Goal: Information Seeking & Learning: Learn about a topic

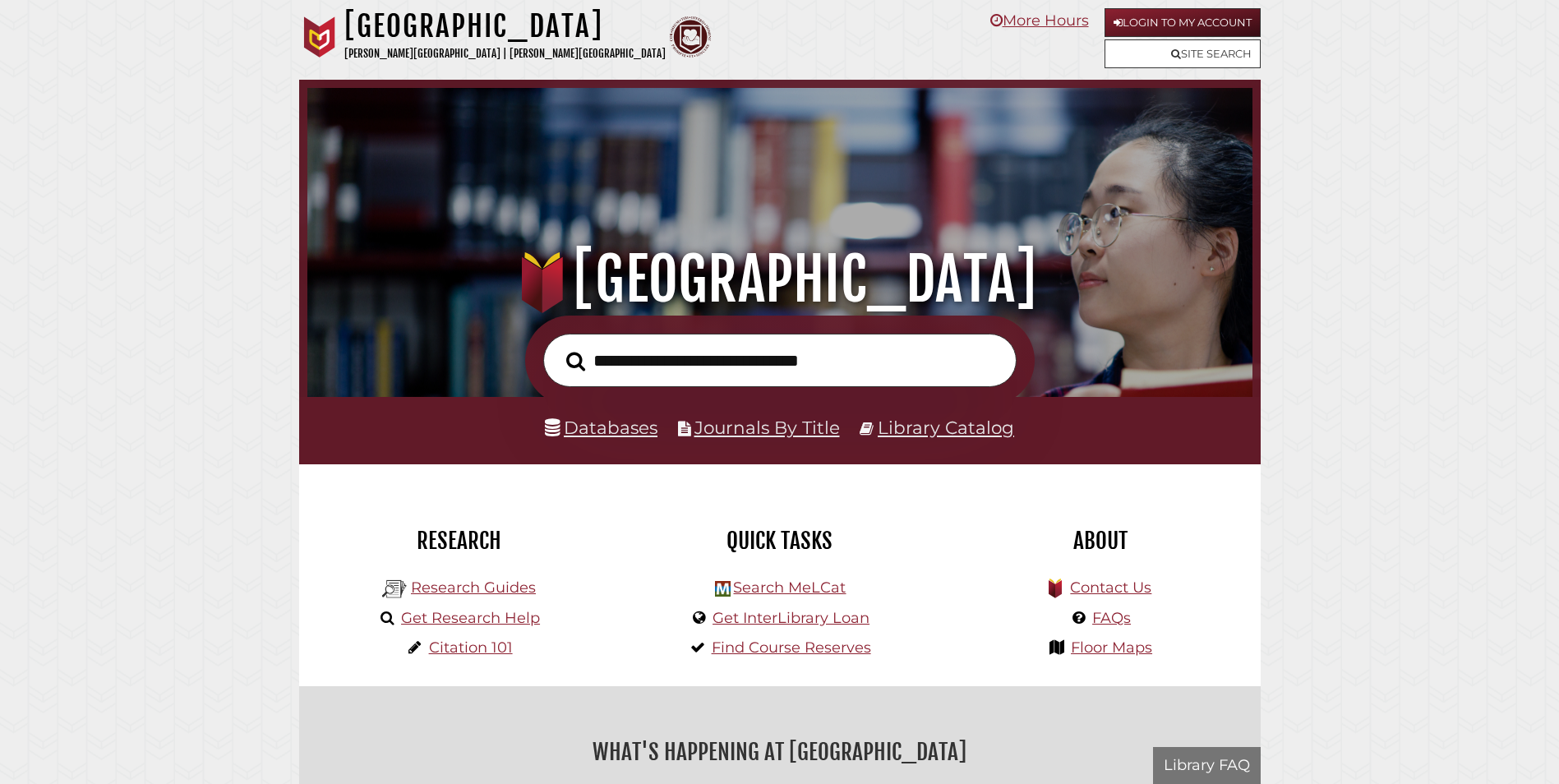
scroll to position [312, 937]
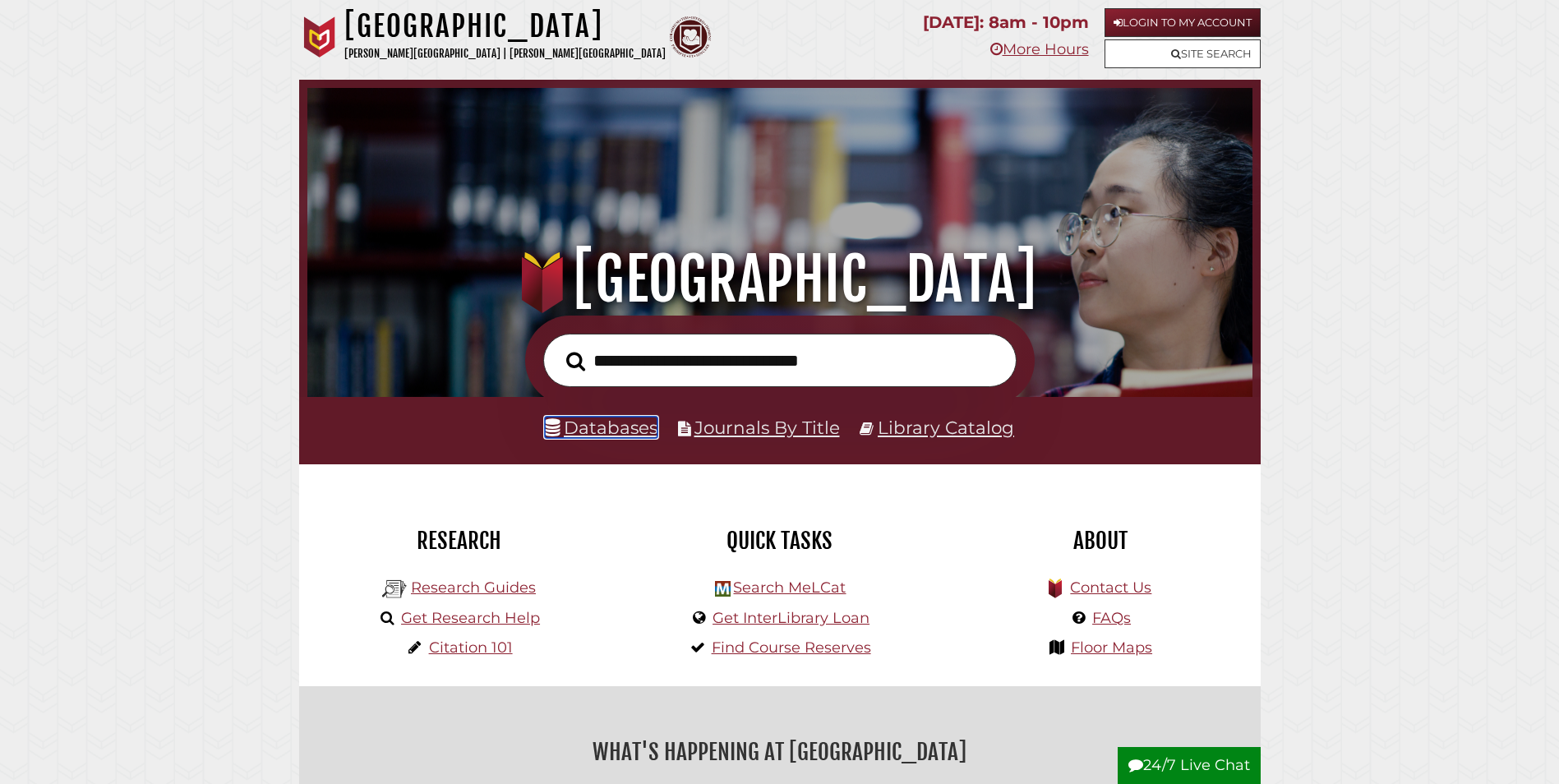
click at [630, 426] on link "Databases" at bounding box center [601, 427] width 113 height 21
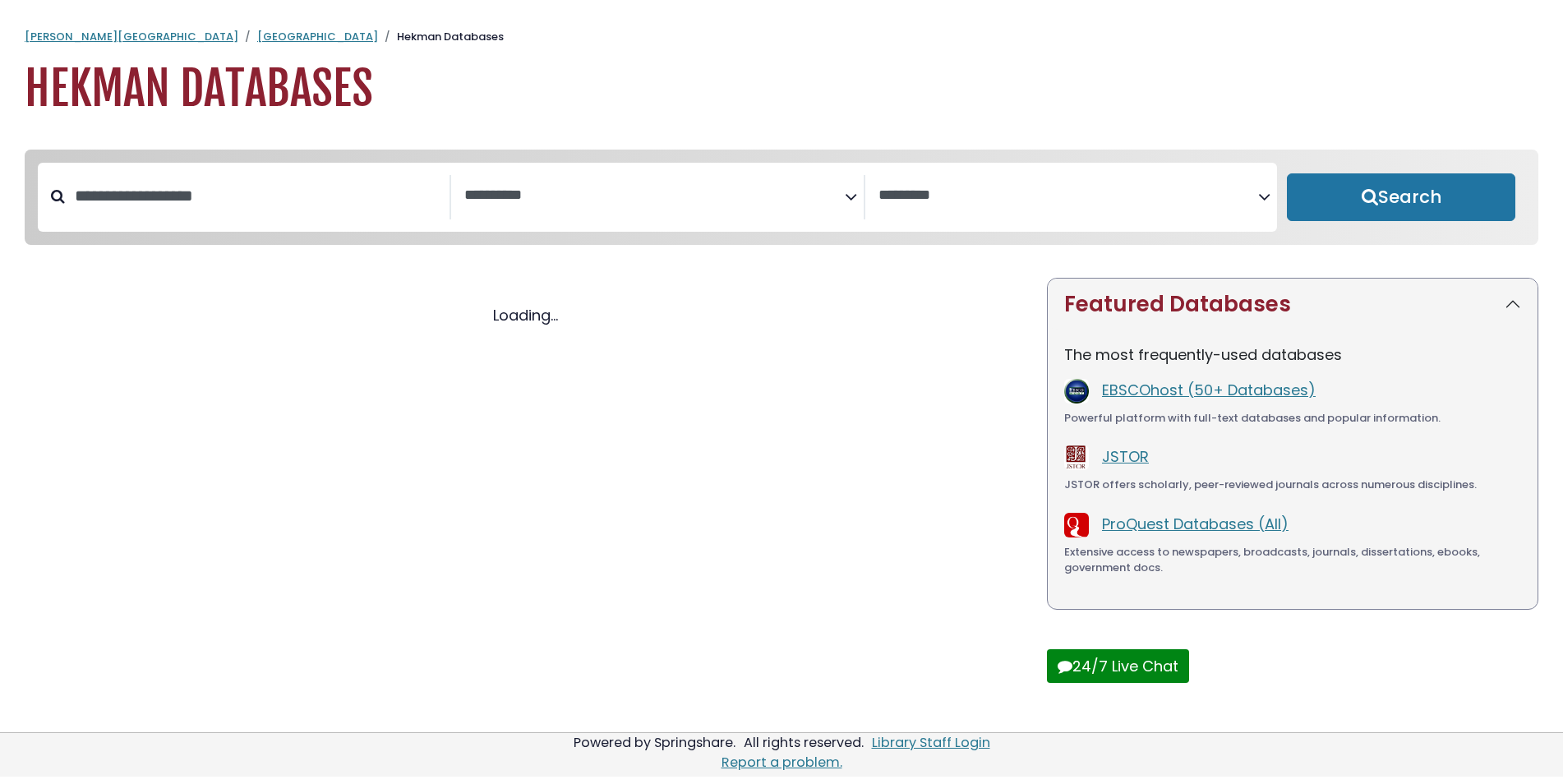
select select "Database Subject Filter"
select select "Database Vendors Filter"
select select "Database Subject Filter"
select select "Database Vendors Filter"
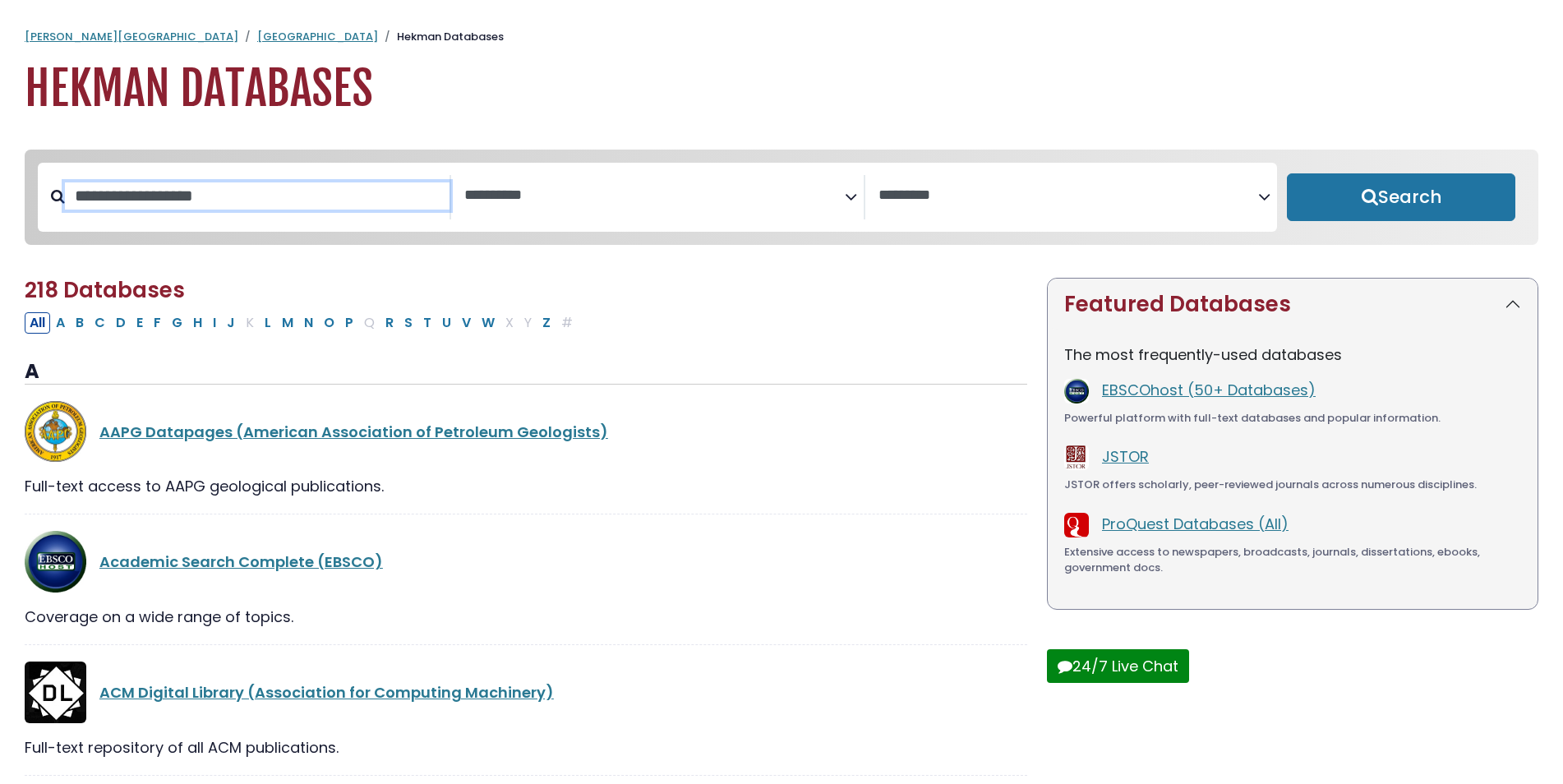
click at [269, 192] on input "Search database by title or keyword" at bounding box center [257, 196] width 385 height 27
type input "****"
click at [1287, 174] on button "Search" at bounding box center [1401, 197] width 228 height 48
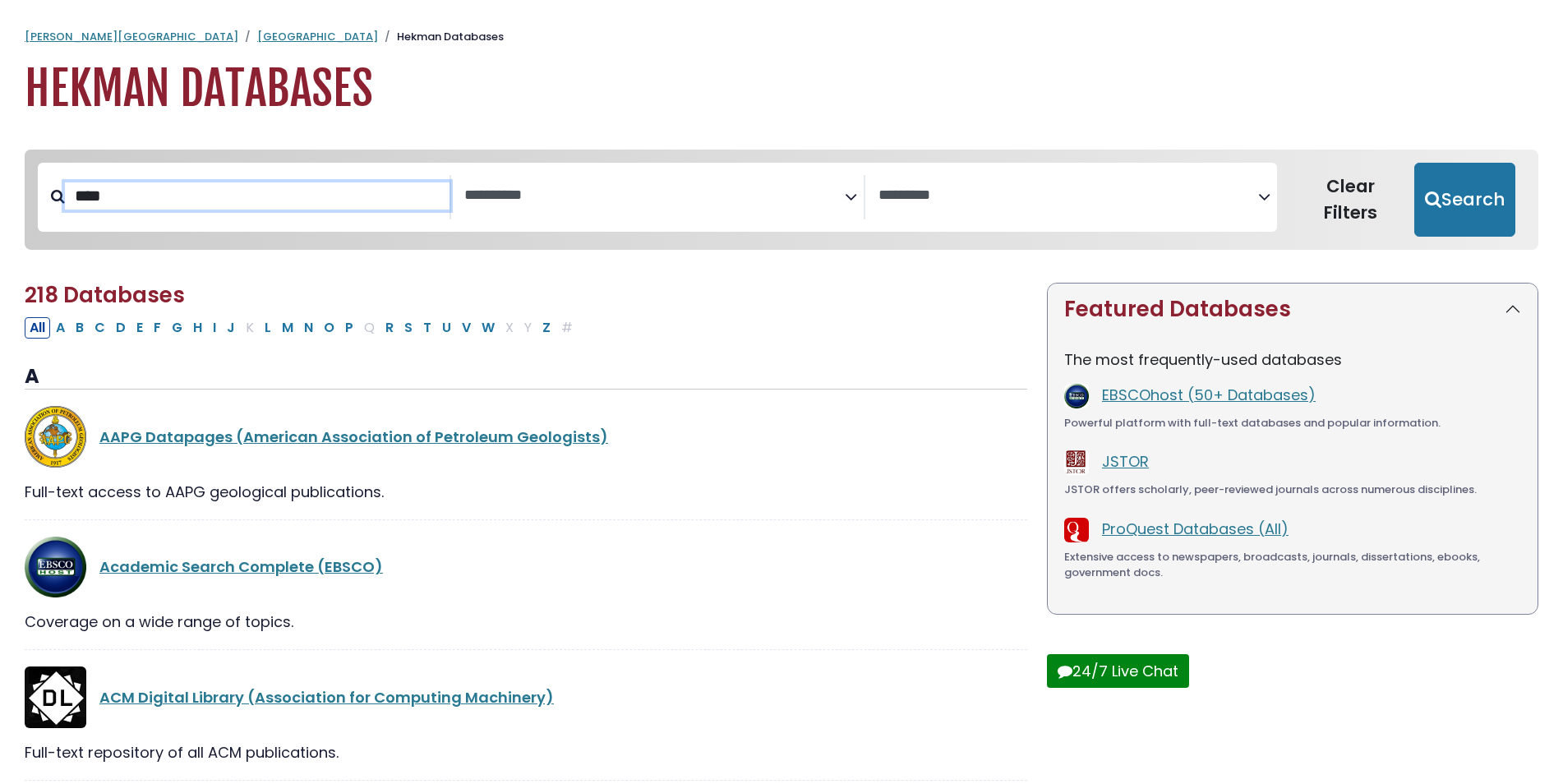
select select "Database Subject Filter"
select select "Database Vendors Filter"
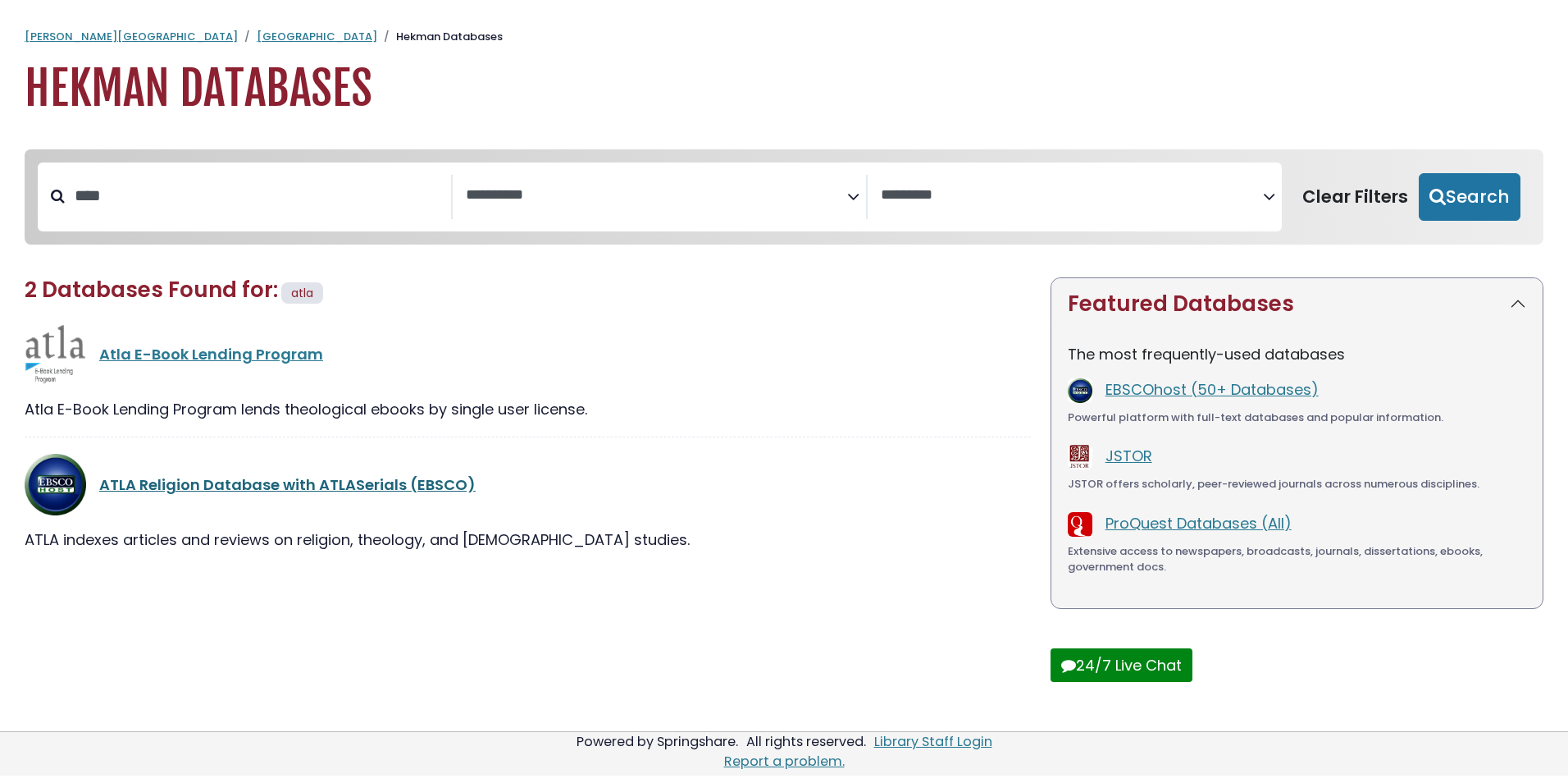
click at [241, 489] on link "ATLA Religion Database with ATLASerials (EBSCO)" at bounding box center [287, 485] width 376 height 21
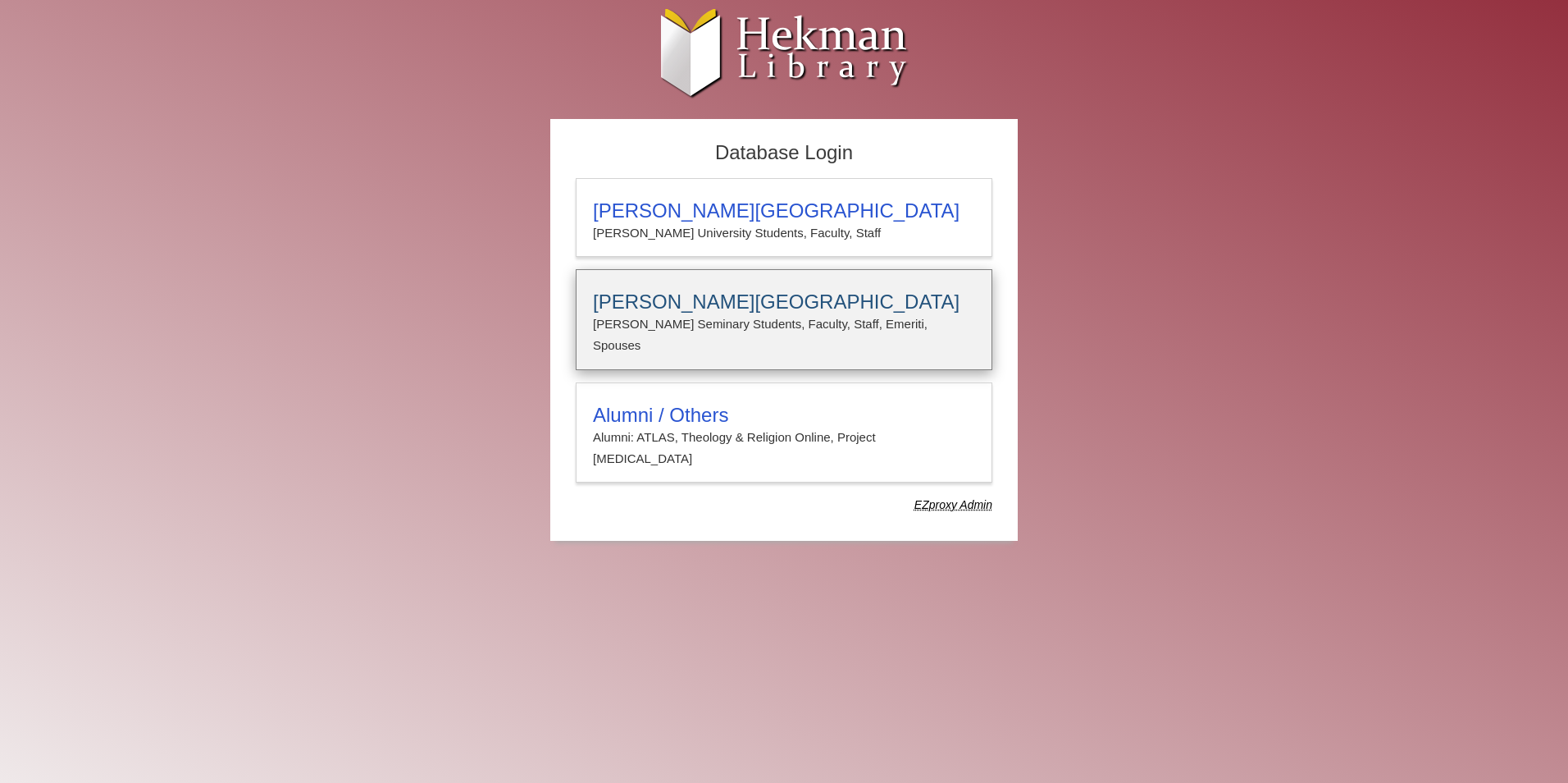
type input "**********"
click at [789, 311] on h3 "[PERSON_NAME][GEOGRAPHIC_DATA]" at bounding box center [784, 302] width 382 height 23
